Goal: Find specific page/section: Find specific page/section

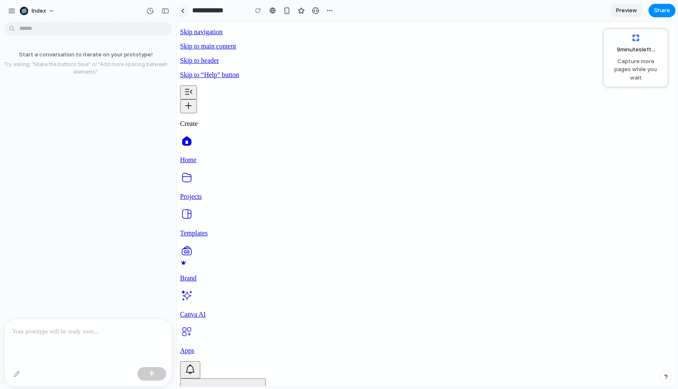
click at [182, 11] on div at bounding box center [183, 10] width 4 height 5
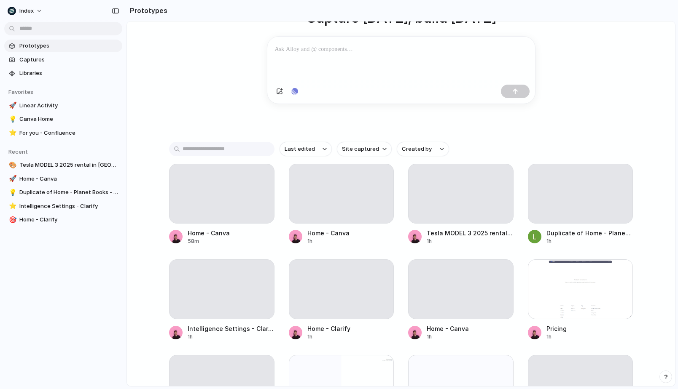
scroll to position [91, 0]
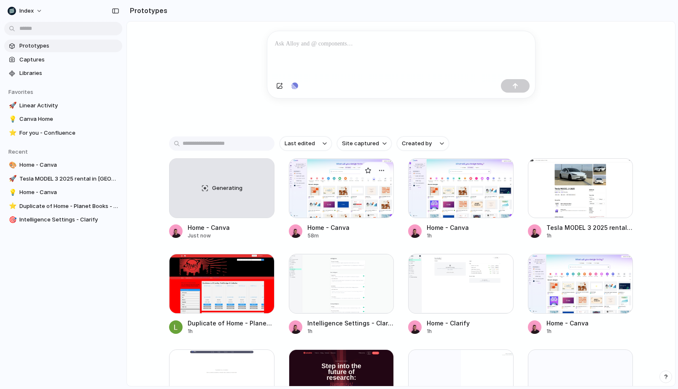
click at [322, 186] on div at bounding box center [341, 188] width 105 height 60
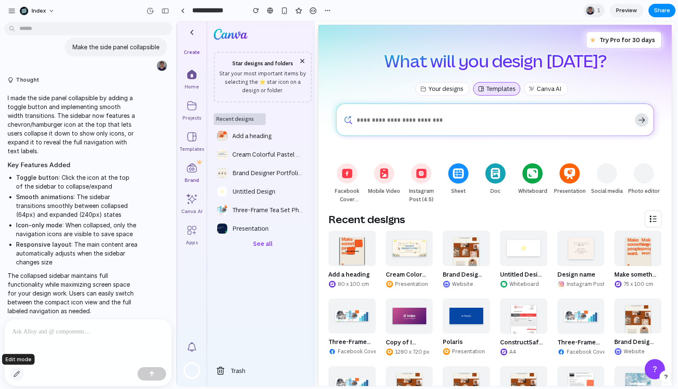
click at [19, 371] on div "button" at bounding box center [16, 374] width 7 height 7
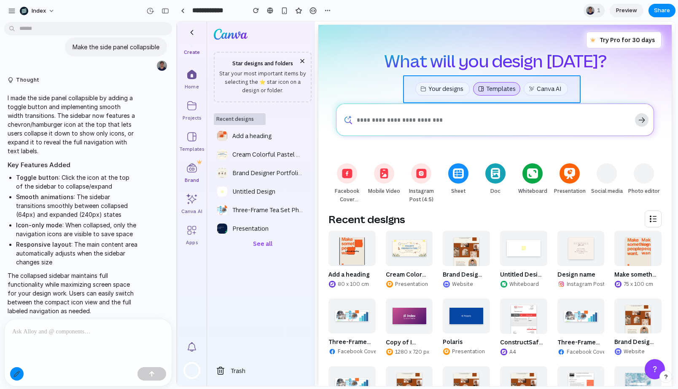
click at [407, 90] on div at bounding box center [426, 204] width 498 height 365
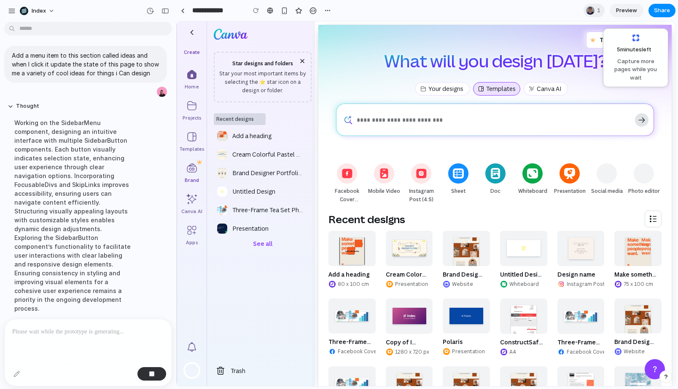
scroll to position [405, 0]
